Goal: Entertainment & Leisure: Browse casually

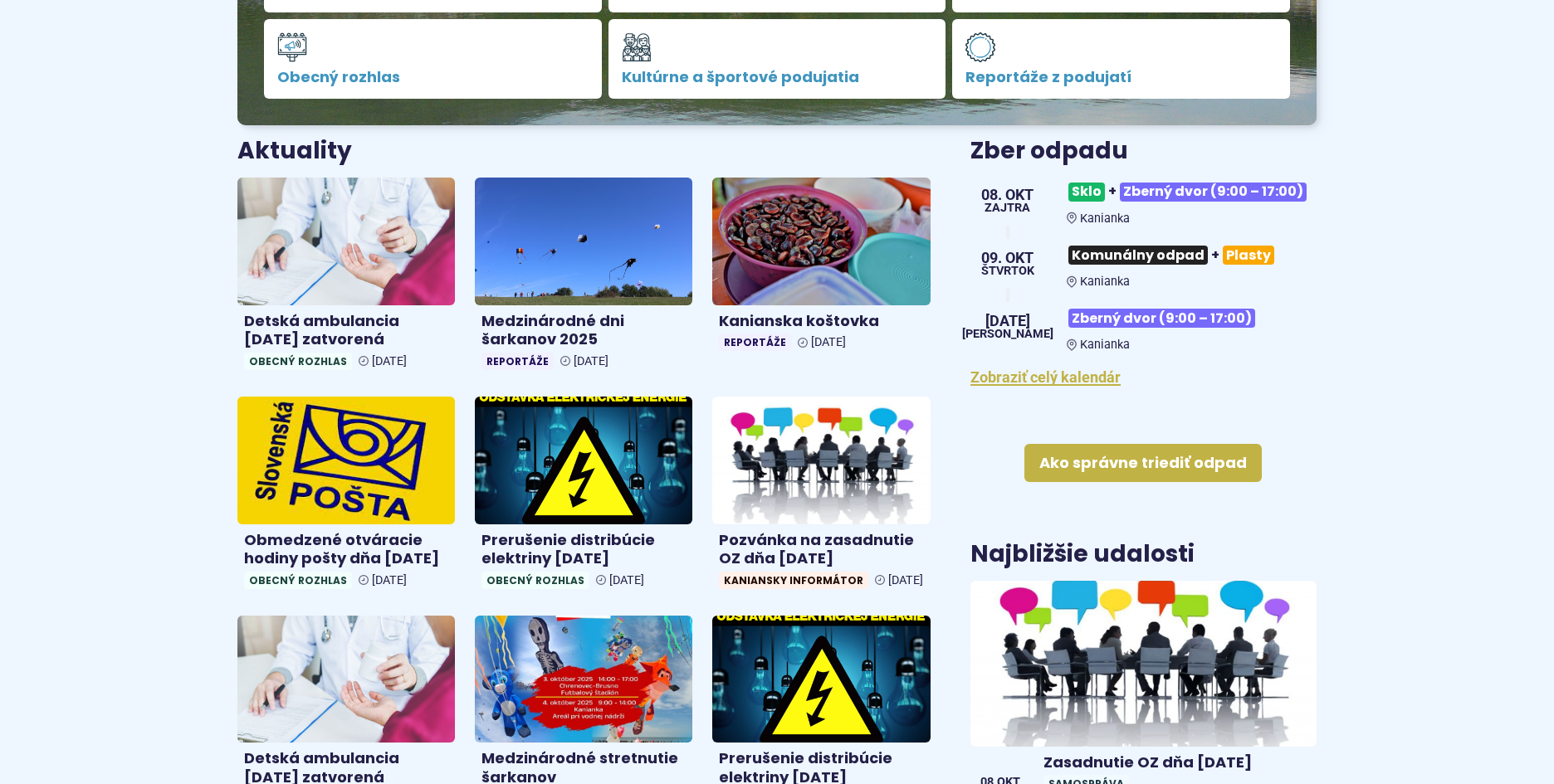
scroll to position [580, 0]
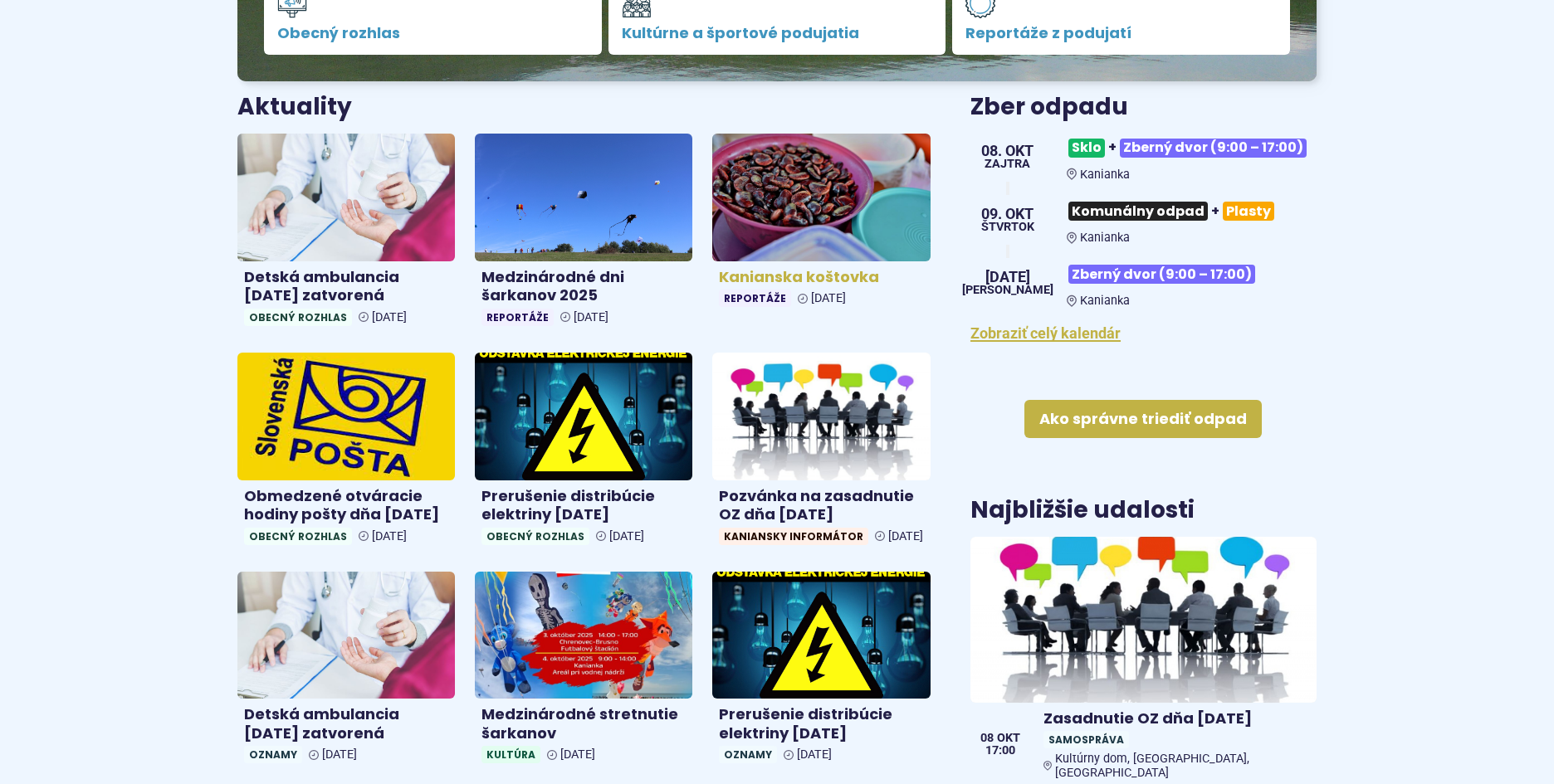
click at [772, 279] on h4 "Kanianska koštovka" at bounding box center [820, 277] width 204 height 19
click at [810, 268] on h4 "Kanianska koštovka" at bounding box center [820, 277] width 204 height 19
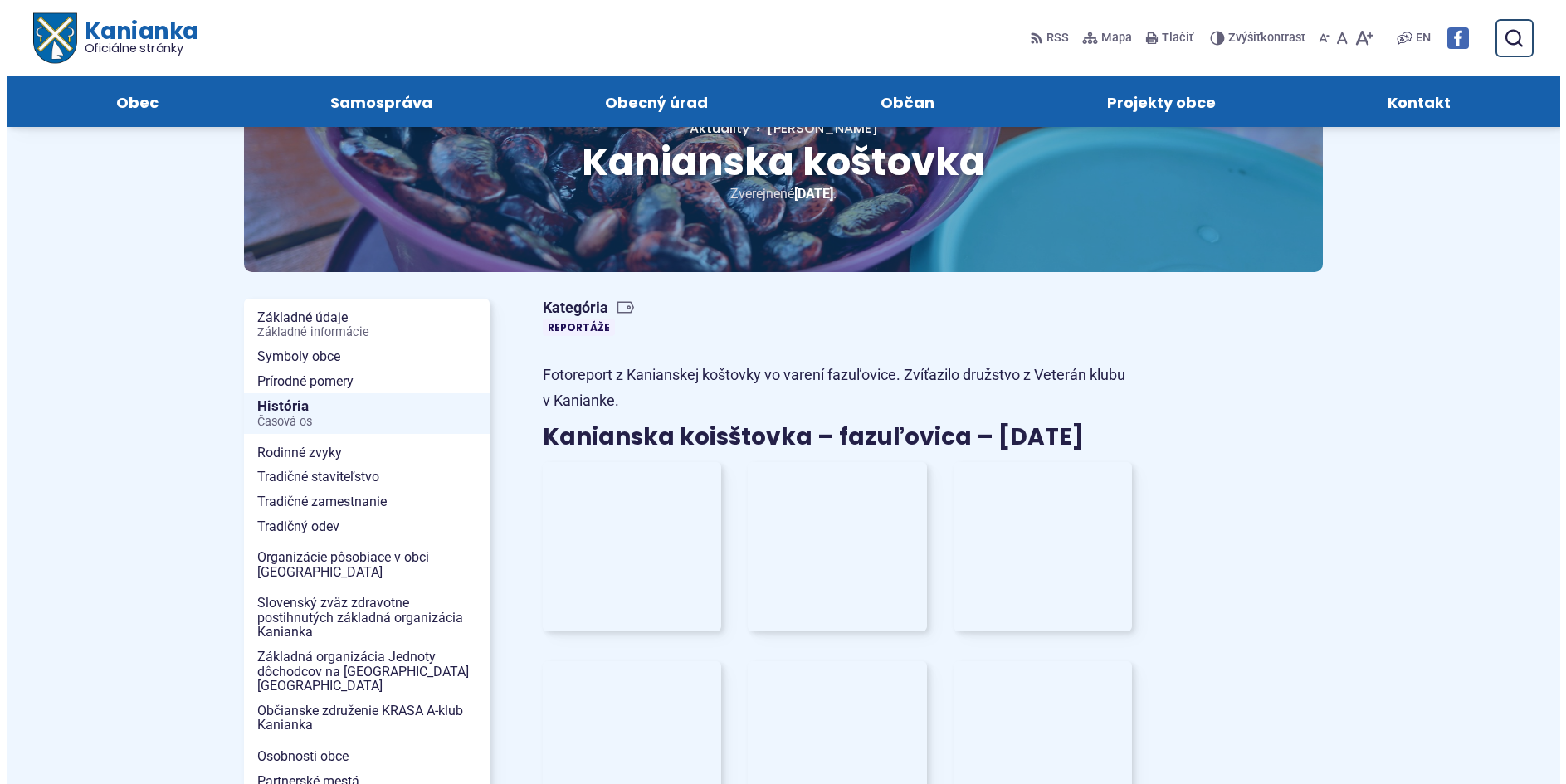
scroll to position [82, 0]
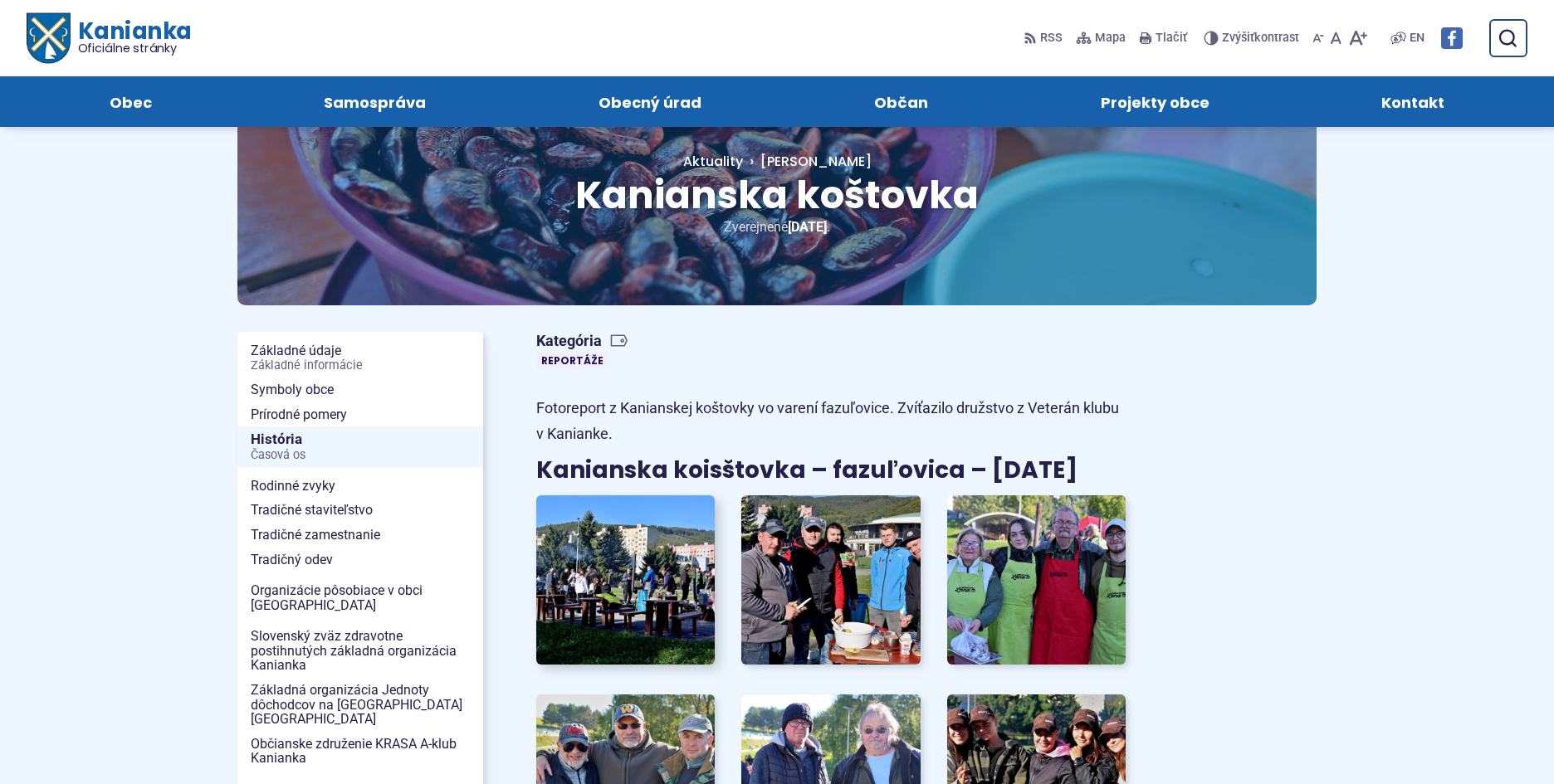
click at [626, 553] on img at bounding box center [625, 579] width 197 height 187
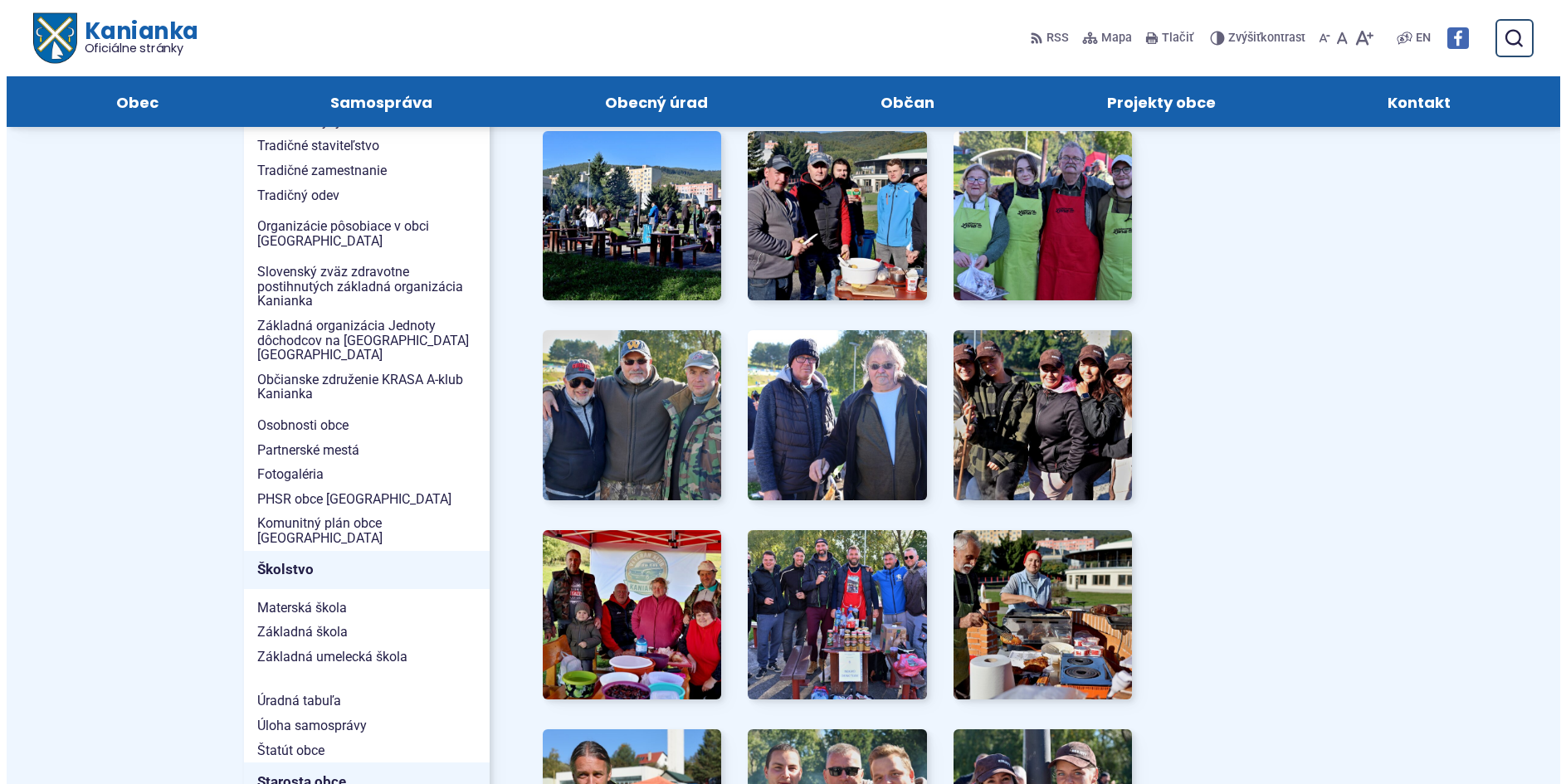
scroll to position [166, 0]
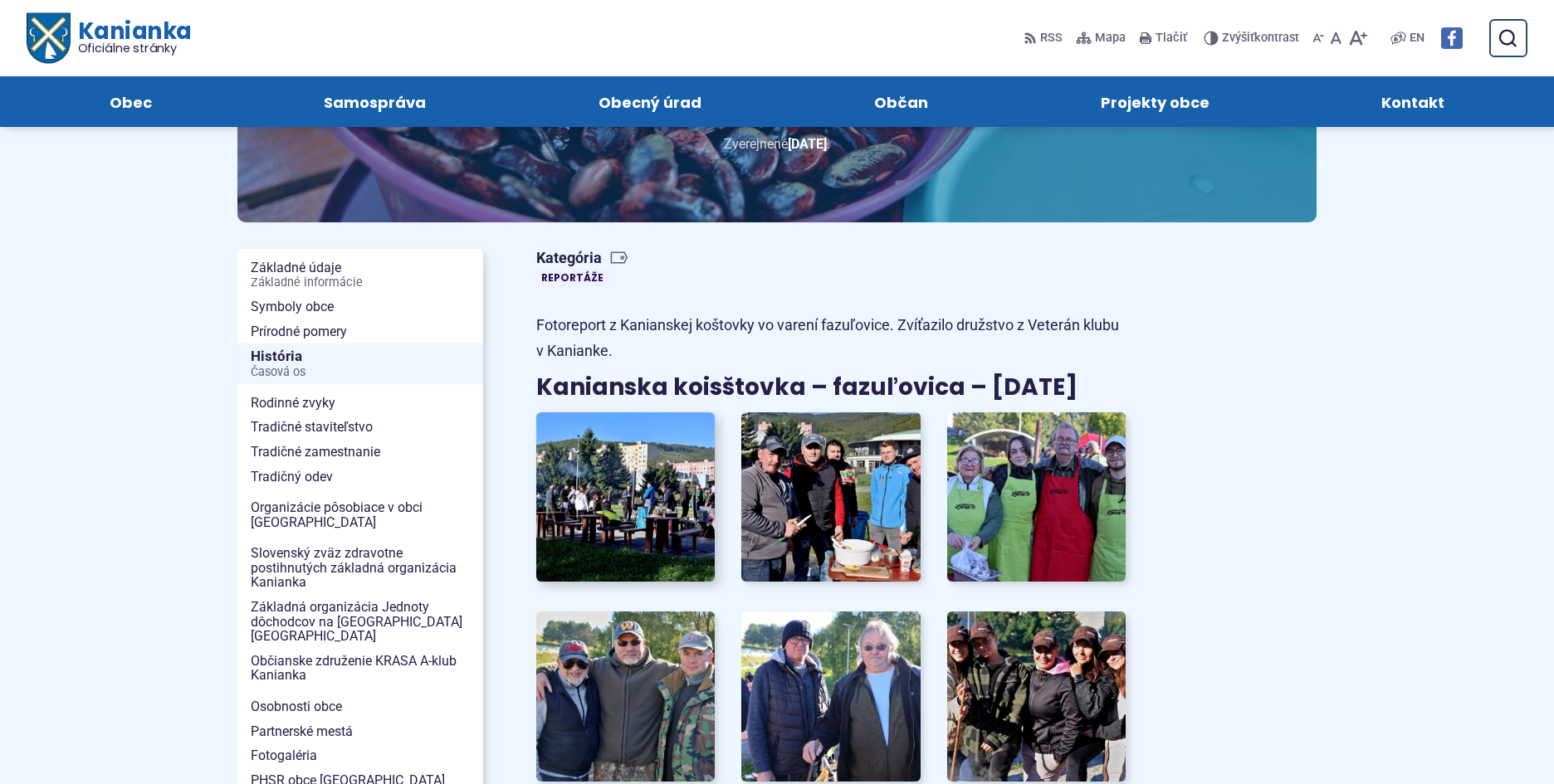
click at [601, 496] on img at bounding box center [625, 497] width 197 height 187
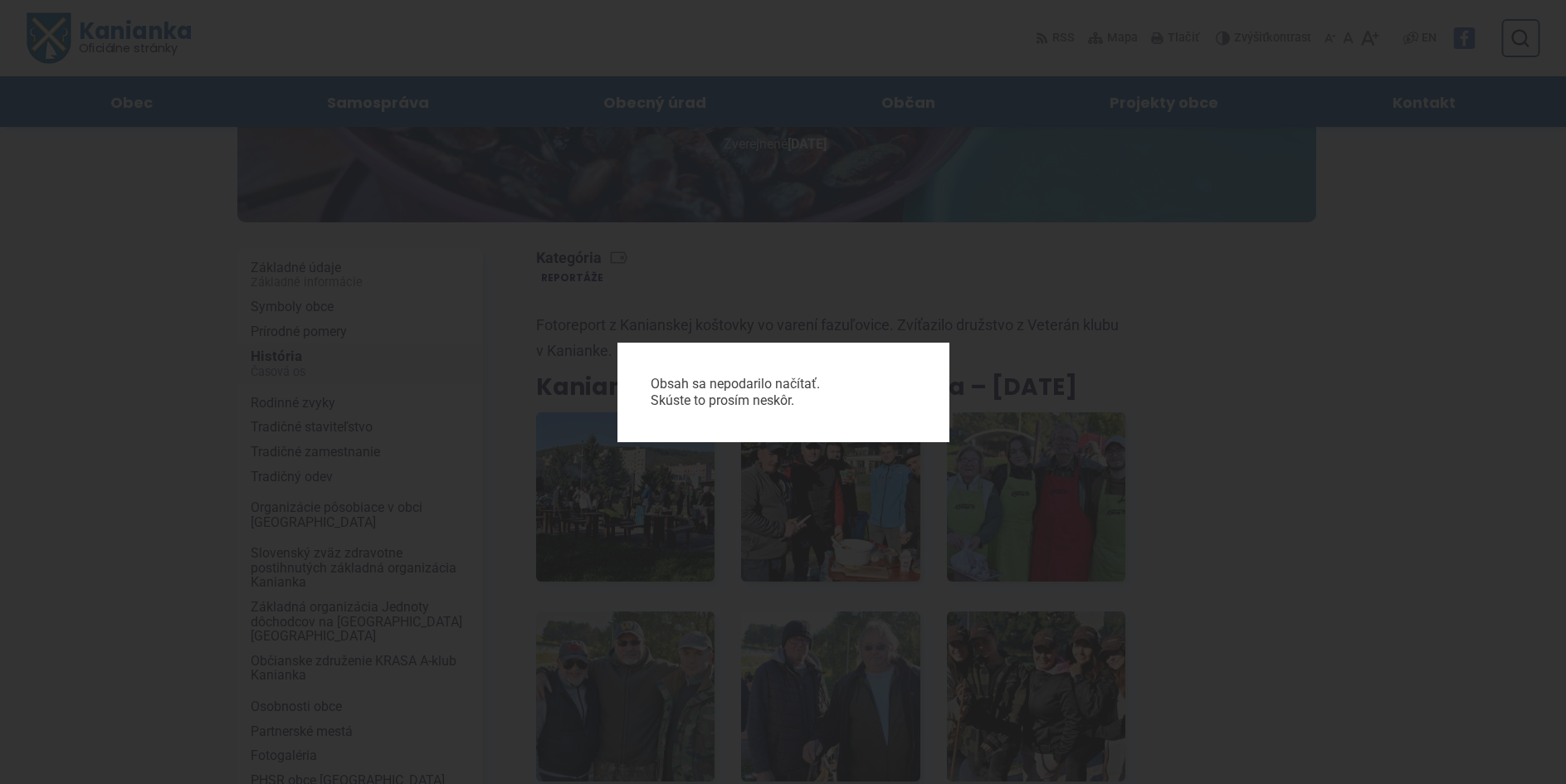
click at [1300, 184] on div "Obsah sa nepodarilo načítať. Skúste to prosím neskôr." at bounding box center [783, 392] width 1566 height 784
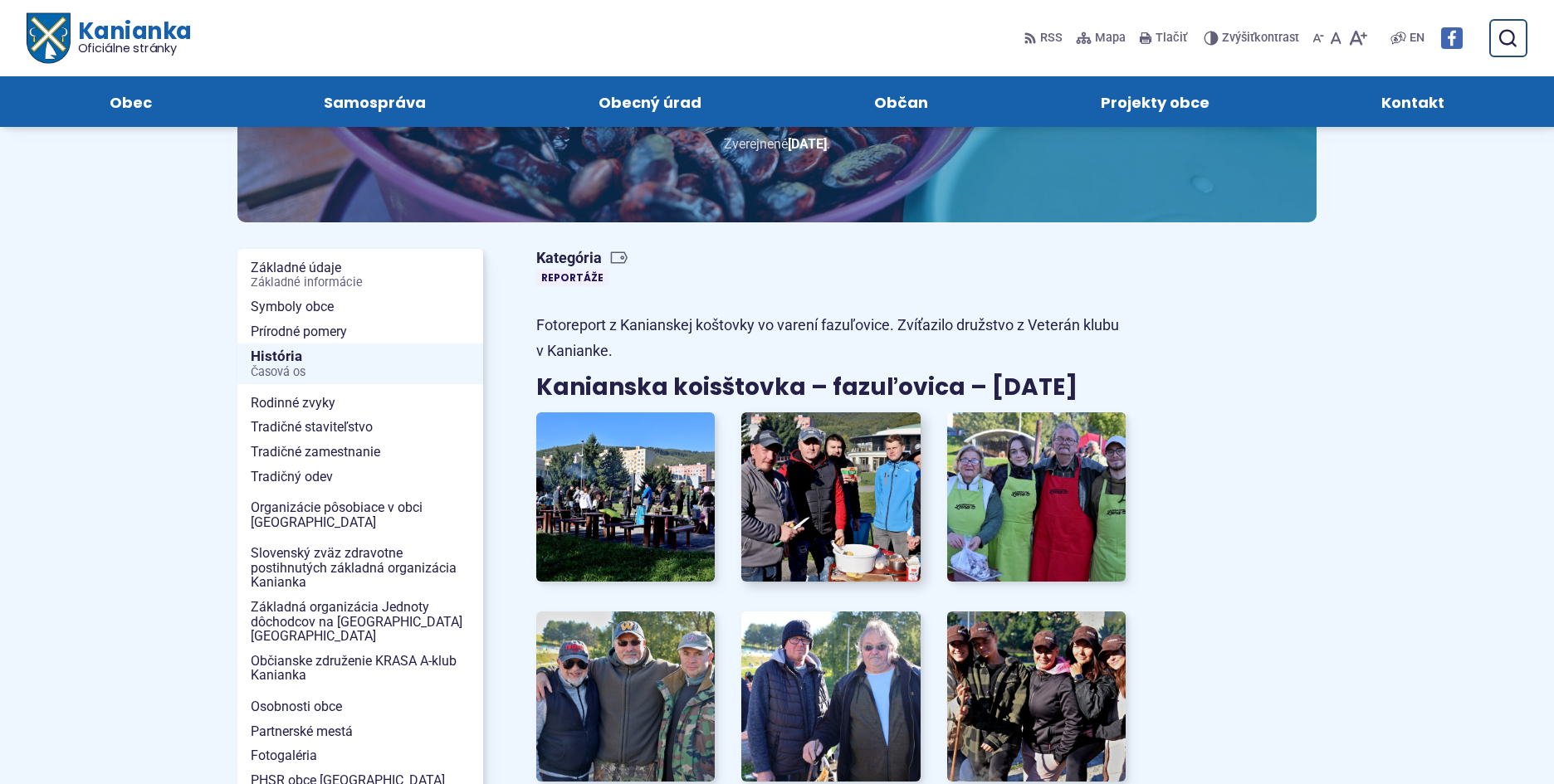
click at [818, 470] on img at bounding box center [831, 497] width 197 height 187
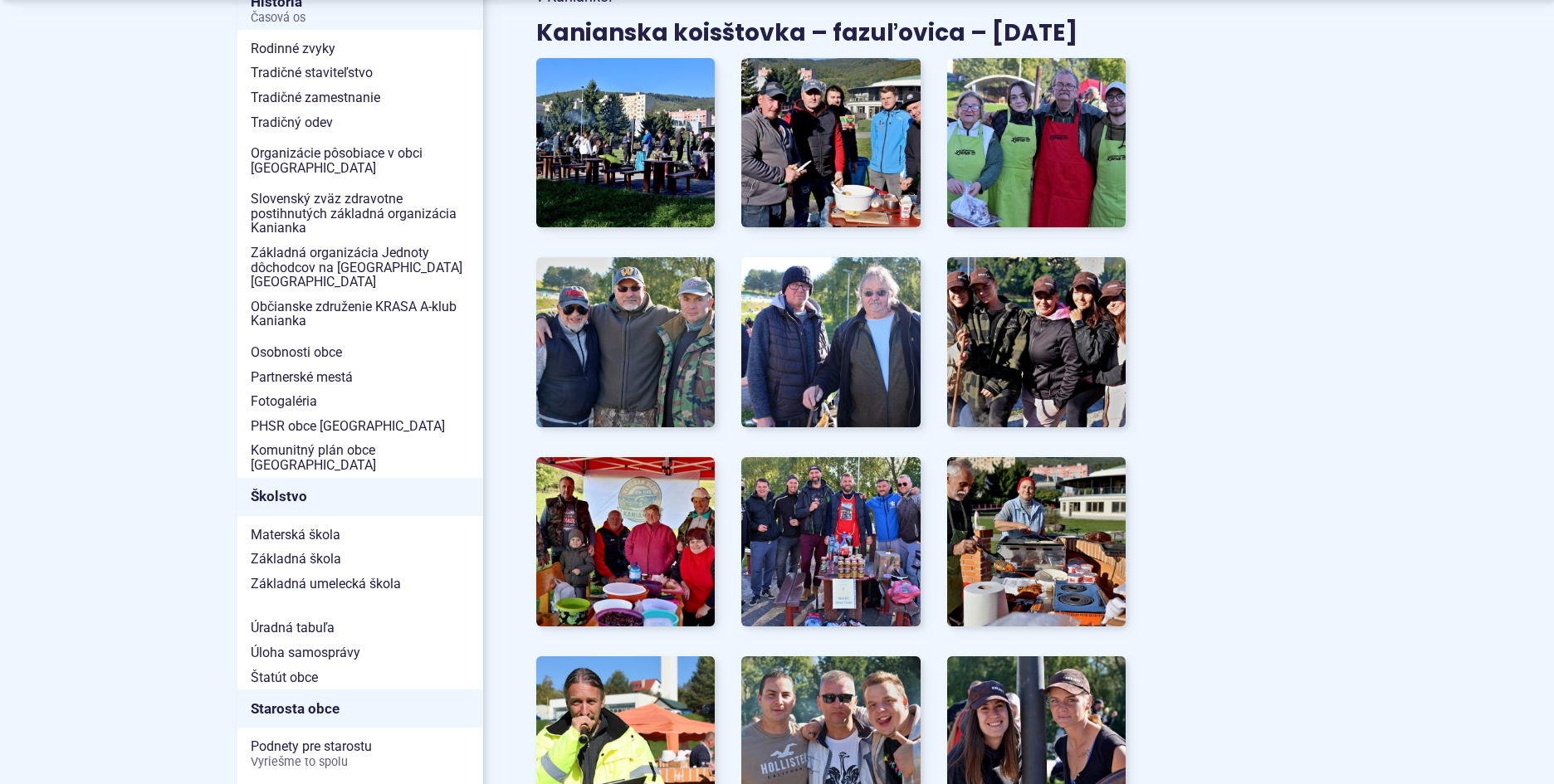
scroll to position [580, 0]
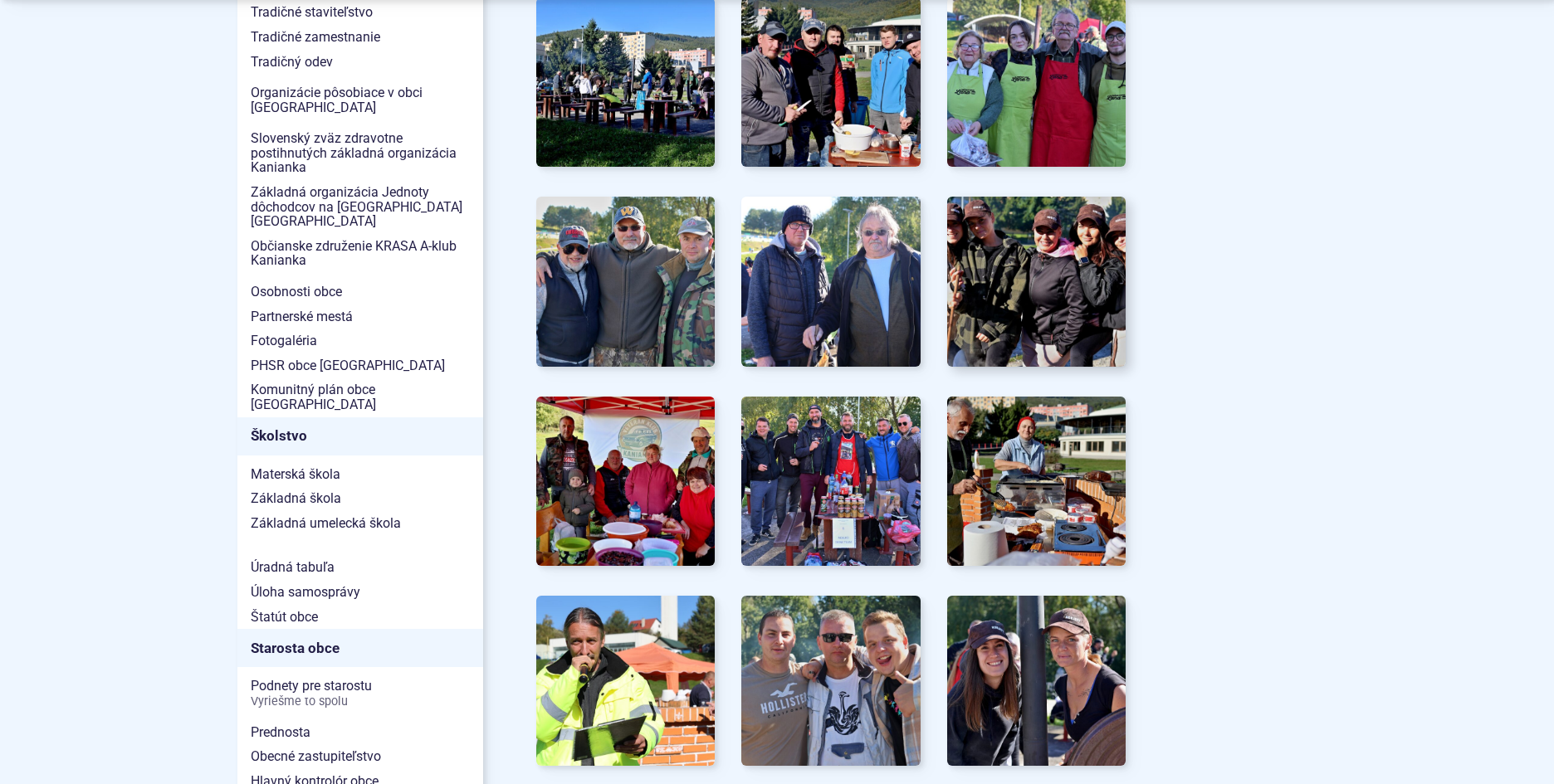
click at [1058, 237] on img at bounding box center [1036, 282] width 197 height 187
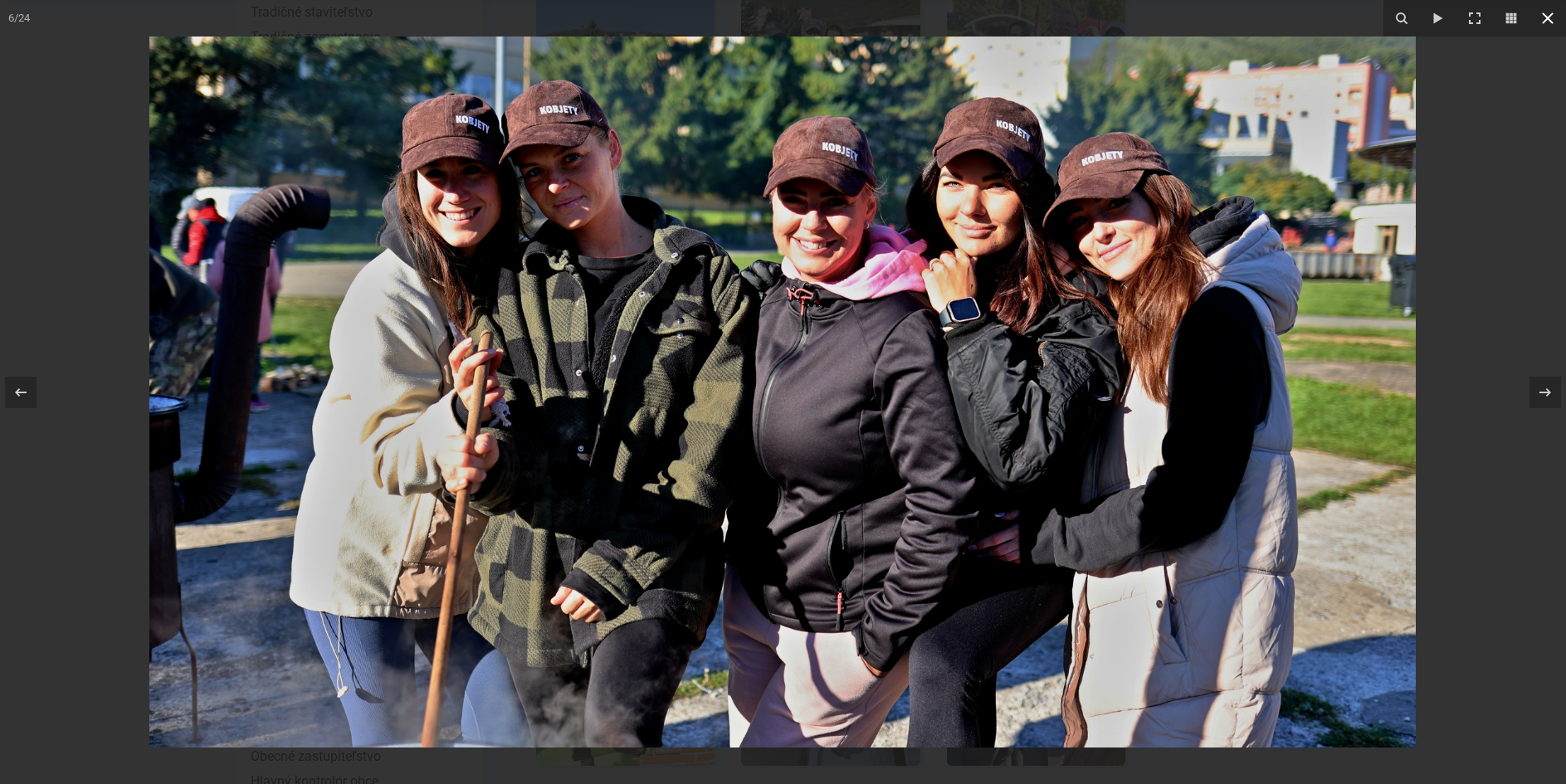
click at [1549, 13] on div "6 / 24 Obsah sa nepodarilo načítať. Skúste to prosím neskôr." at bounding box center [783, 392] width 1566 height 784
click at [1545, 380] on div at bounding box center [1546, 392] width 32 height 32
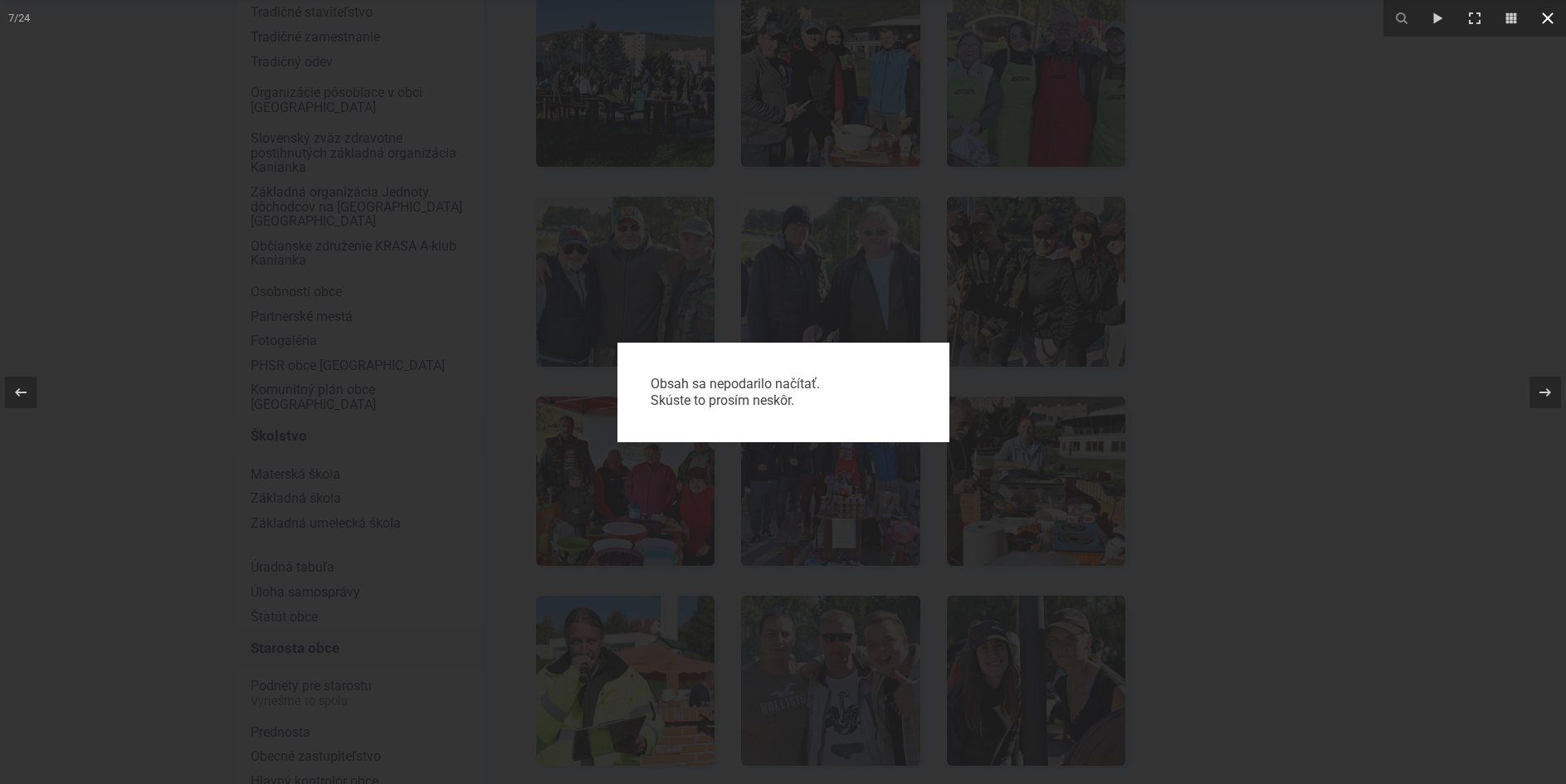
click at [1551, 16] on icon at bounding box center [1548, 19] width 12 height 12
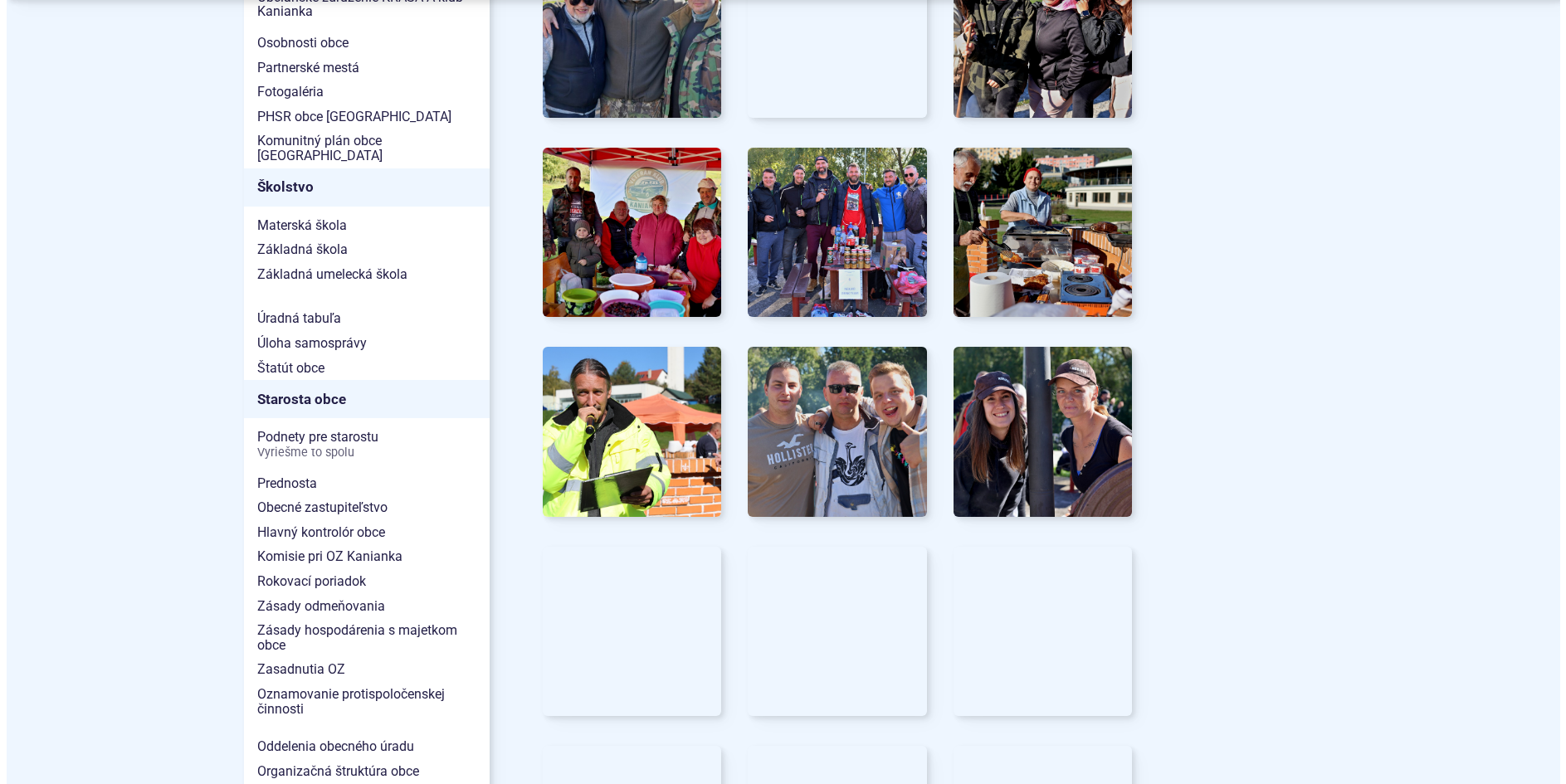
scroll to position [912, 0]
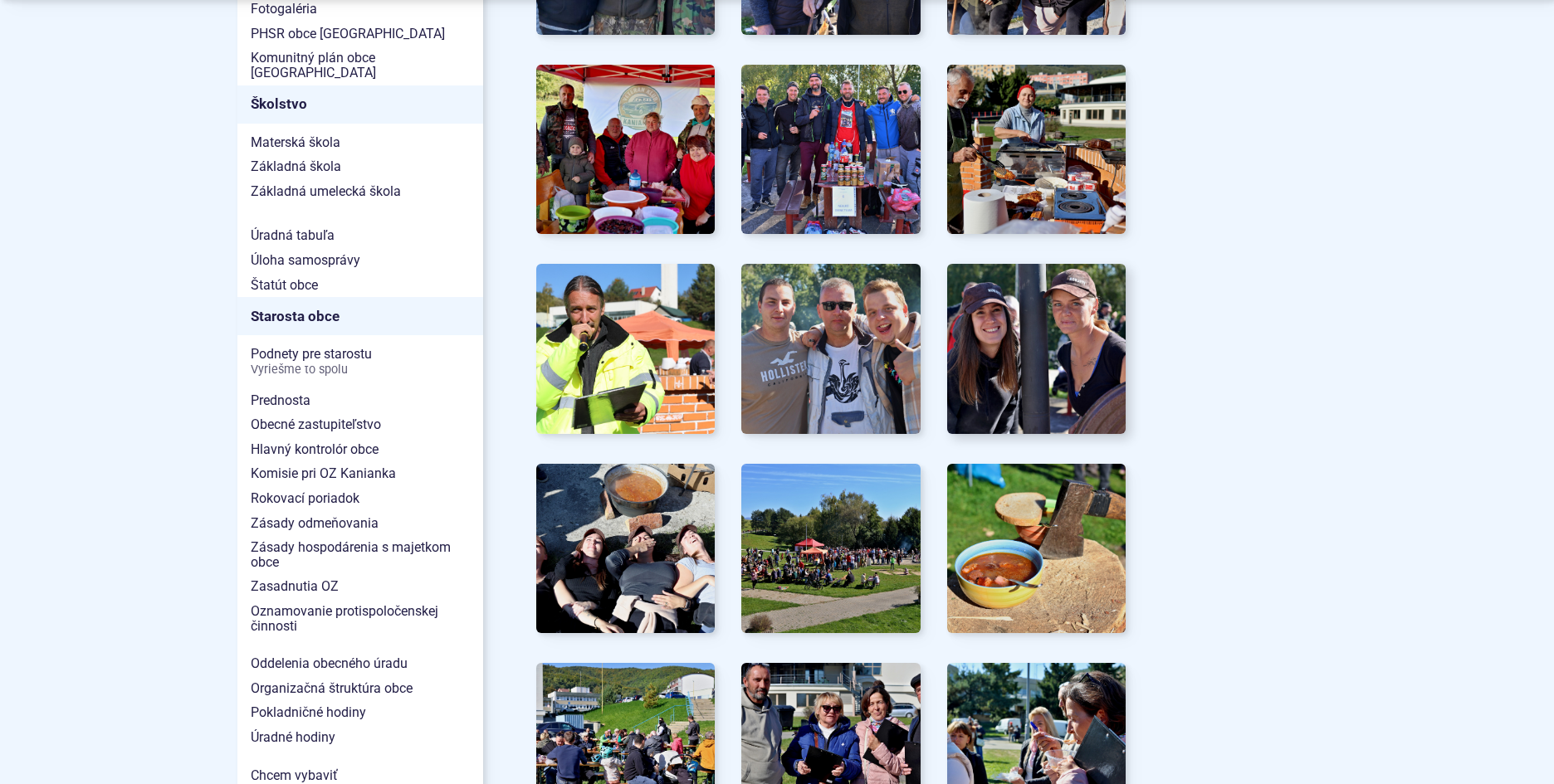
click at [1060, 342] on img at bounding box center [1036, 349] width 197 height 187
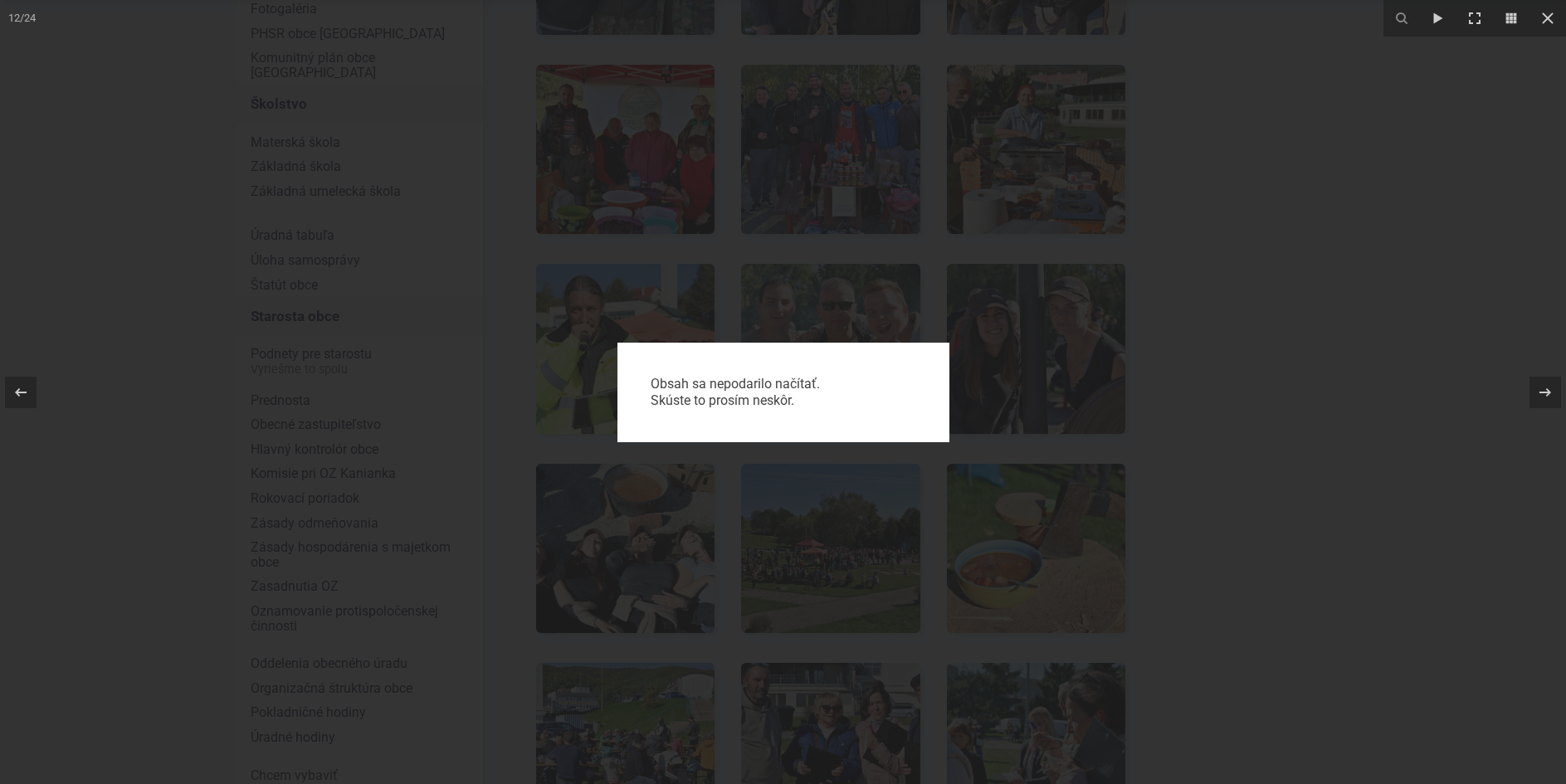
click at [1461, 138] on div "Obsah sa nepodarilo načítať. Skúste to prosím neskôr." at bounding box center [783, 392] width 1566 height 784
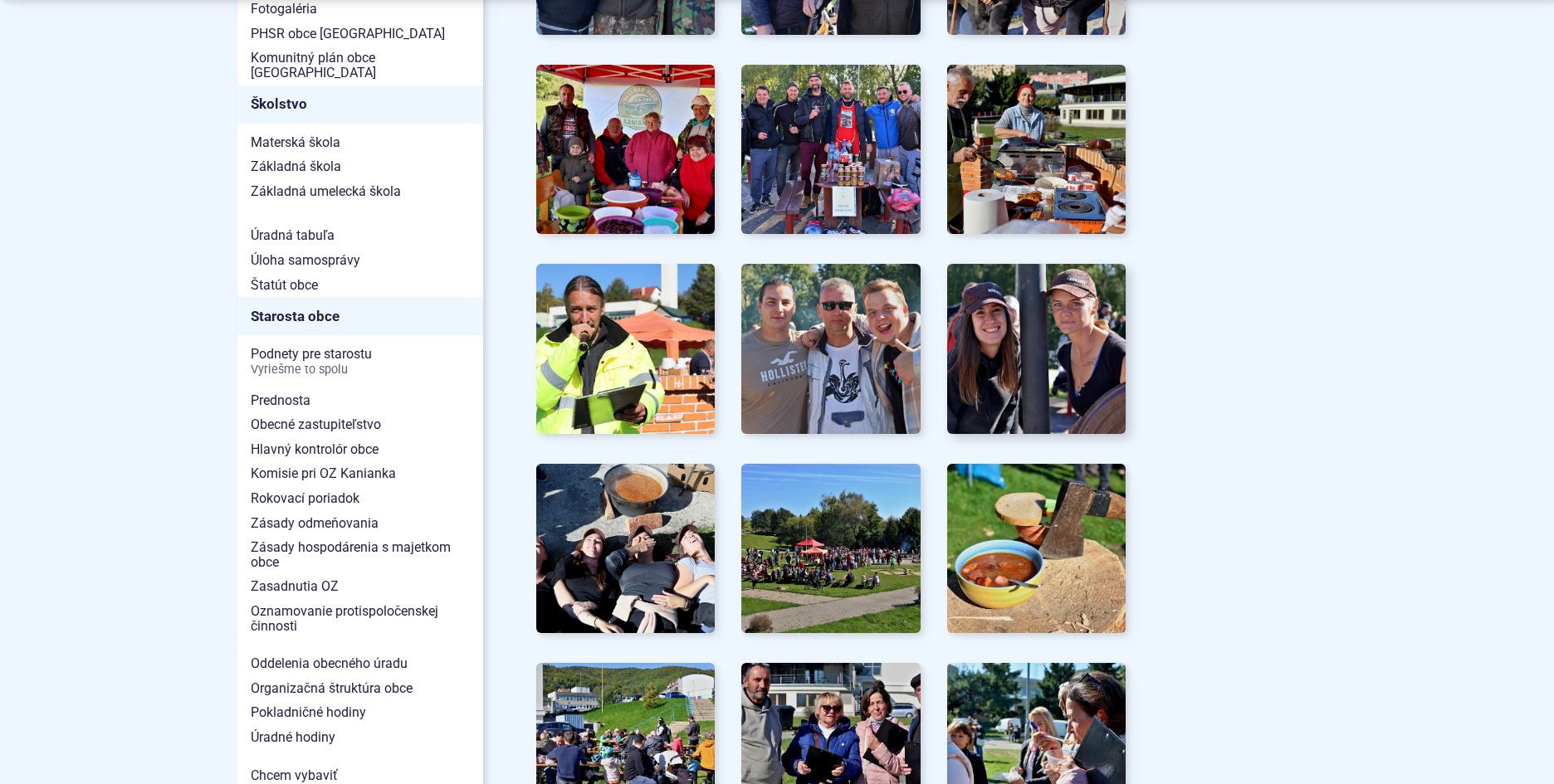
click at [1000, 343] on img at bounding box center [1036, 349] width 197 height 187
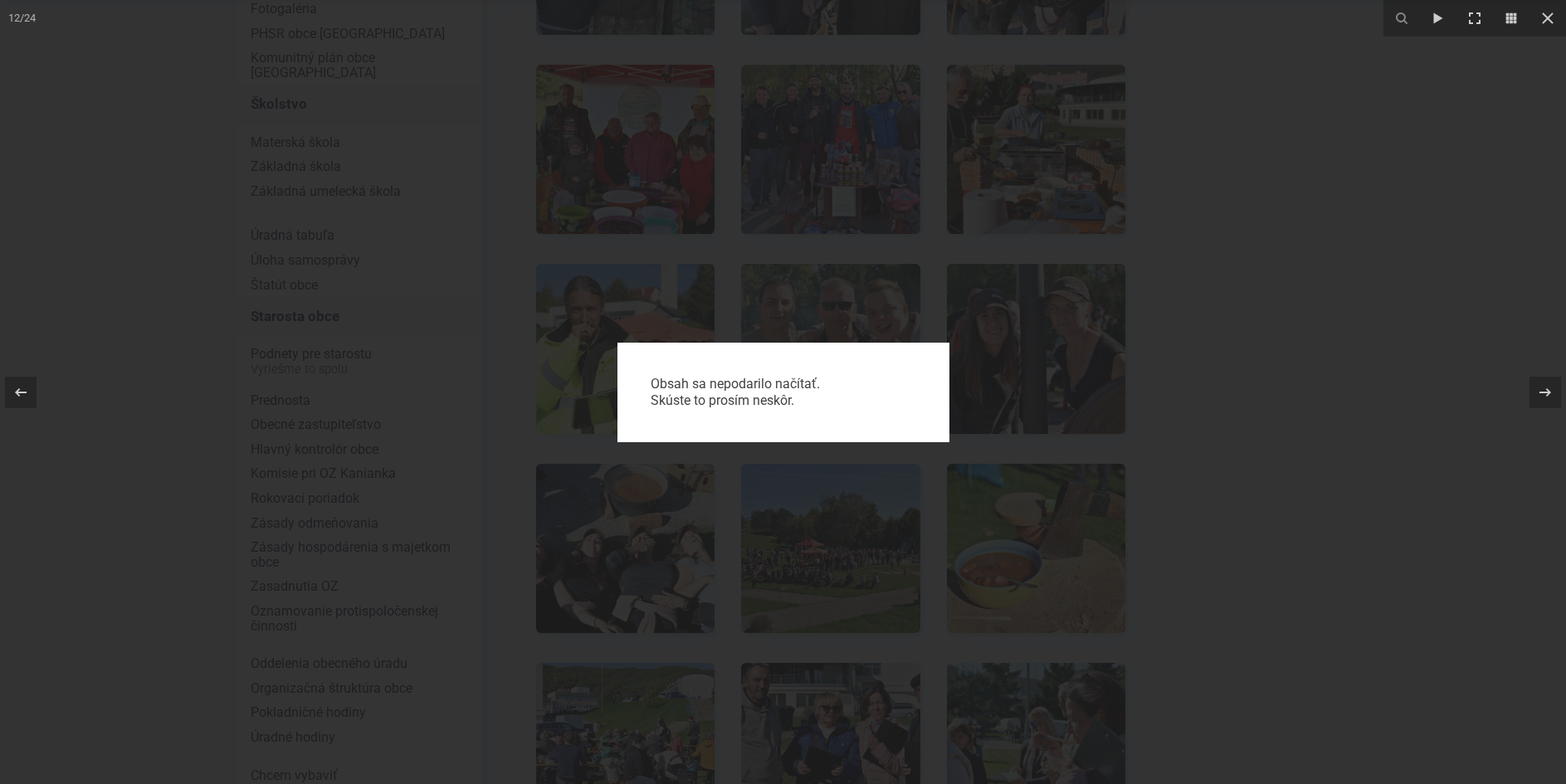
click at [1359, 134] on div "Obsah sa nepodarilo načítať. Skúste to prosím neskôr." at bounding box center [783, 392] width 1566 height 784
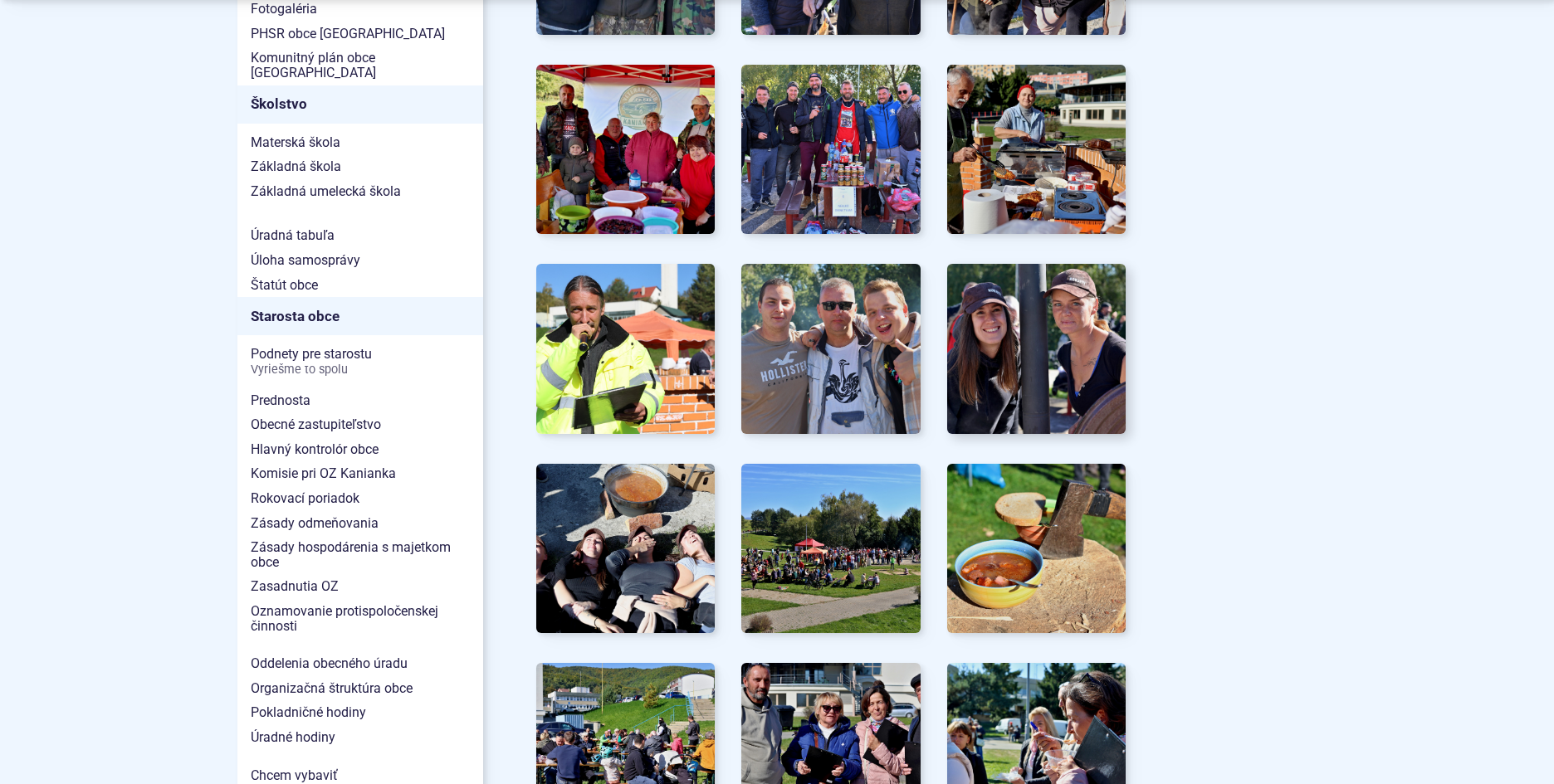
click at [1026, 329] on img at bounding box center [1036, 349] width 197 height 187
